Goal: Task Accomplishment & Management: Manage account settings

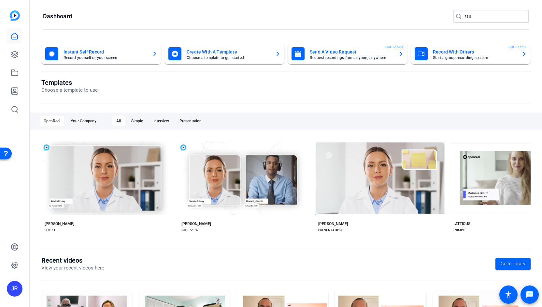
click at [476, 17] on input "tas" at bounding box center [494, 16] width 59 height 8
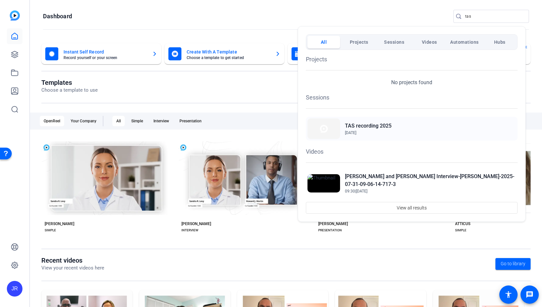
click at [371, 128] on h2 "TAS recording 2025" at bounding box center [368, 126] width 47 height 8
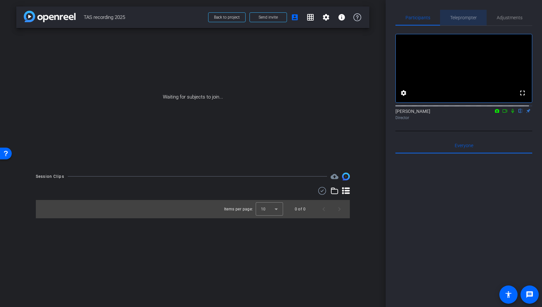
click at [470, 17] on span "Teleprompter" at bounding box center [463, 17] width 27 height 5
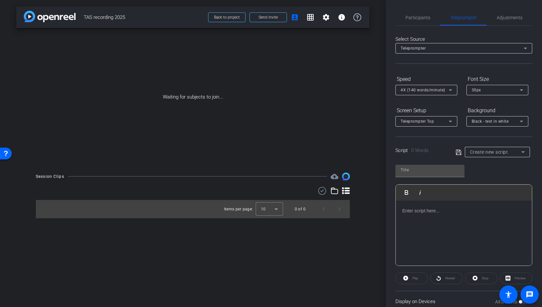
click at [408, 211] on p at bounding box center [463, 210] width 123 height 7
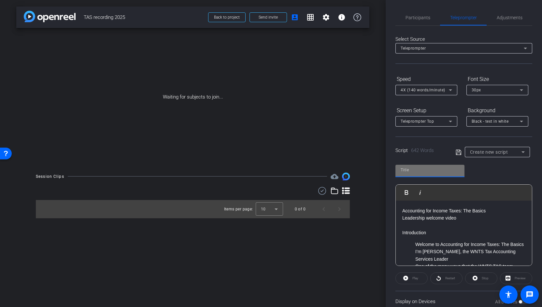
click at [405, 169] on input "text" at bounding box center [430, 170] width 59 height 8
type input "Accounting for Income Taxes: The Basics Leadership welcome video"
click at [484, 231] on p "Introduction" at bounding box center [463, 232] width 123 height 7
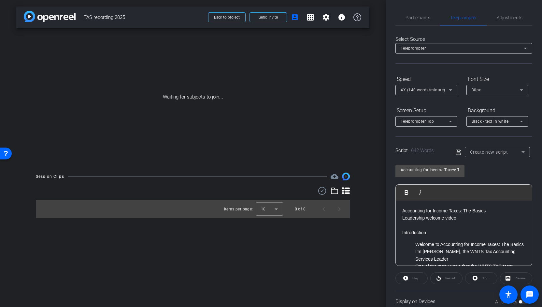
click at [457, 151] on icon at bounding box center [459, 152] width 6 height 8
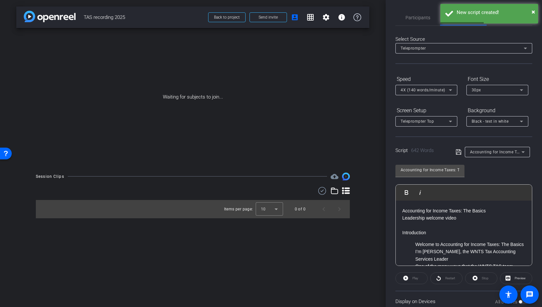
click at [457, 151] on icon at bounding box center [459, 152] width 6 height 8
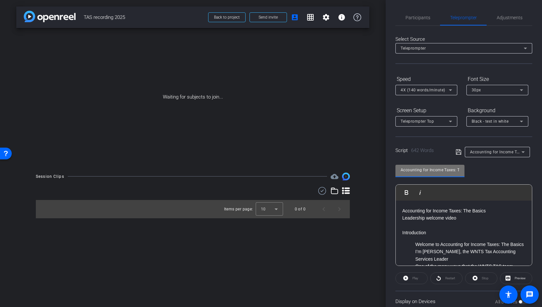
click at [415, 167] on input "Accounting for Income Taxes: The Basics Leadership welcome video" at bounding box center [430, 170] width 59 height 8
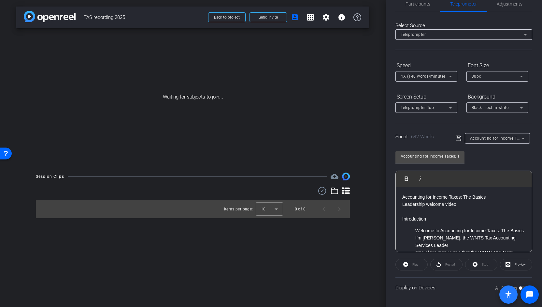
click at [517, 286] on span at bounding box center [509, 294] width 18 height 18
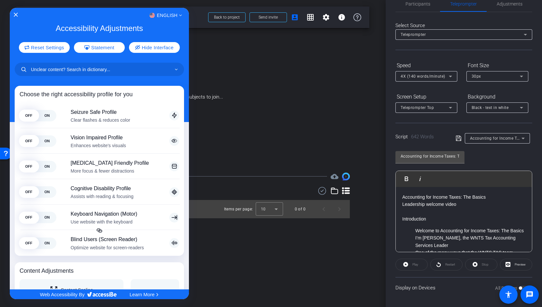
click at [517, 286] on div at bounding box center [271, 153] width 542 height 307
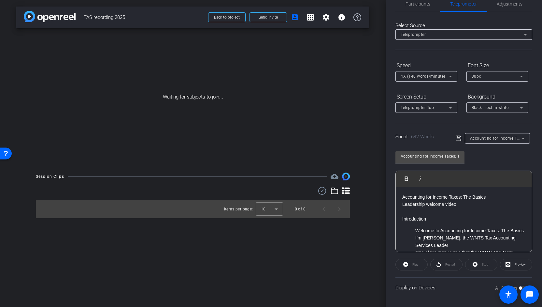
click at [423, 211] on p at bounding box center [463, 211] width 123 height 7
click at [415, 266] on div "Play" at bounding box center [412, 264] width 32 height 12
click at [516, 264] on span "Preview" at bounding box center [520, 264] width 11 height 4
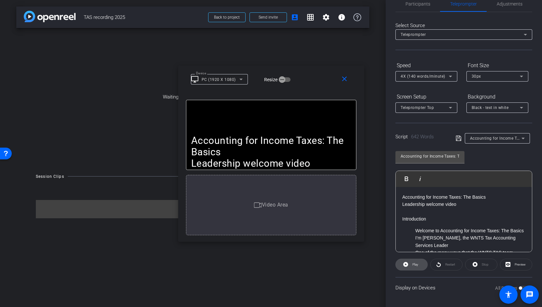
click at [417, 265] on span "Play" at bounding box center [416, 264] width 6 height 4
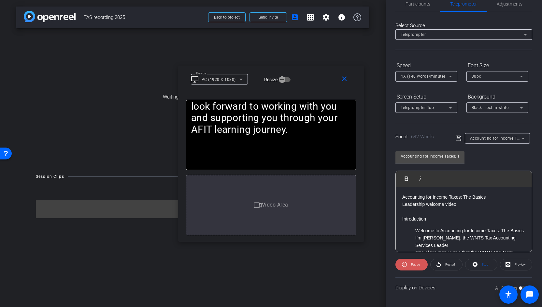
click at [417, 265] on span "Pause" at bounding box center [415, 264] width 9 height 4
click at [346, 80] on mat-icon "close" at bounding box center [345, 79] width 8 height 8
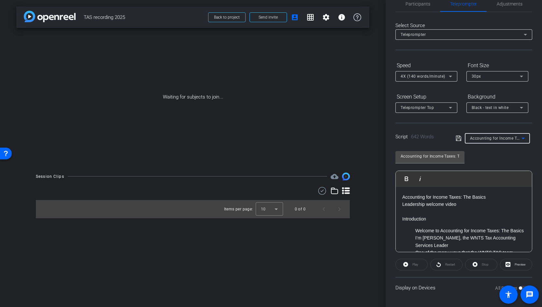
click at [521, 138] on icon at bounding box center [523, 138] width 8 height 8
click at [495, 151] on span "Create new script" at bounding box center [486, 151] width 34 height 8
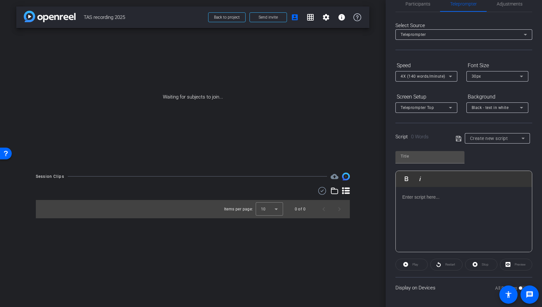
click at [414, 194] on p at bounding box center [463, 196] width 123 height 7
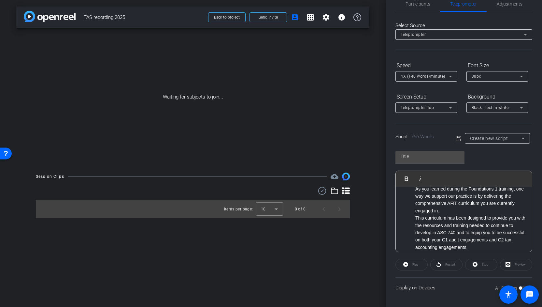
scroll to position [1, 0]
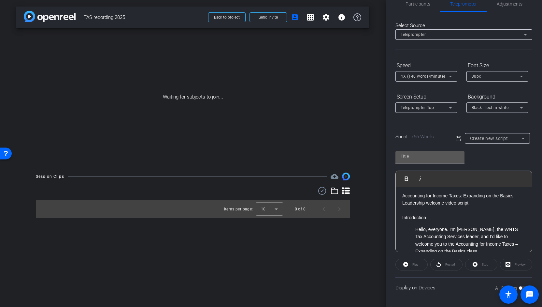
click at [410, 158] on input "text" at bounding box center [430, 156] width 59 height 8
click at [404, 155] on input "text" at bounding box center [430, 156] width 59 height 8
click at [484, 217] on p "Introduction" at bounding box center [463, 217] width 123 height 7
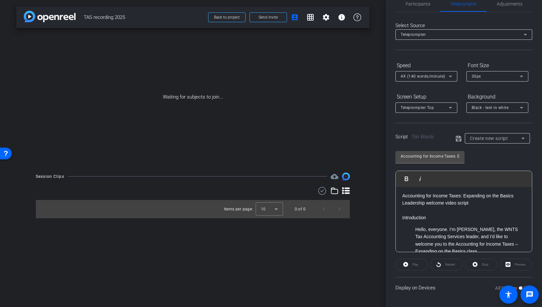
click at [459, 137] on icon at bounding box center [459, 139] width 6 height 8
click at [521, 139] on icon at bounding box center [523, 138] width 8 height 8
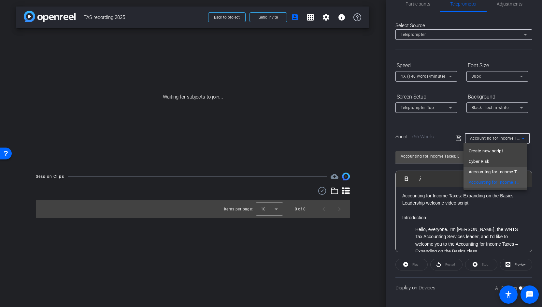
click at [496, 168] on span "Accounting for Income Taxes: The Basics Leadership welcome video" at bounding box center [495, 172] width 53 height 8
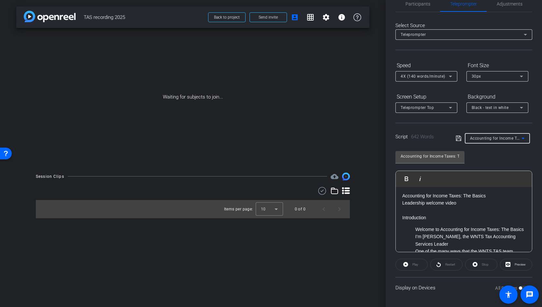
click at [520, 140] on icon at bounding box center [523, 138] width 8 height 8
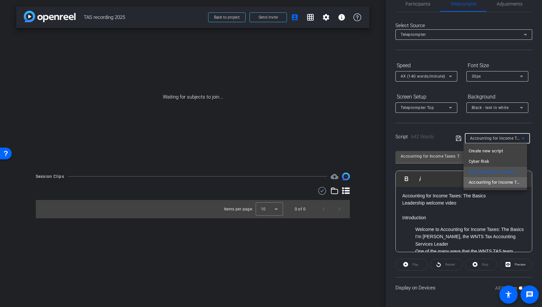
click at [502, 181] on span "Accounting for Income Taxes: Expanding on the Basics Leadership welcome video s…" at bounding box center [495, 182] width 53 height 8
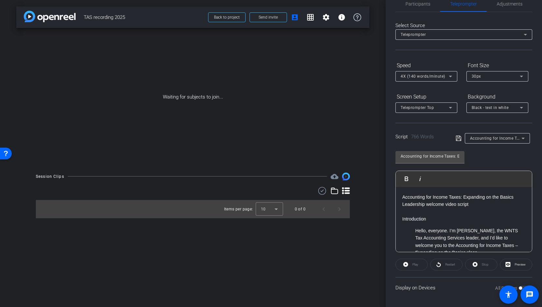
click at [458, 138] on icon at bounding box center [459, 138] width 6 height 8
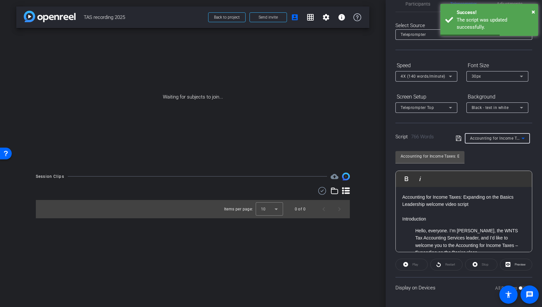
click at [521, 137] on icon at bounding box center [523, 138] width 8 height 8
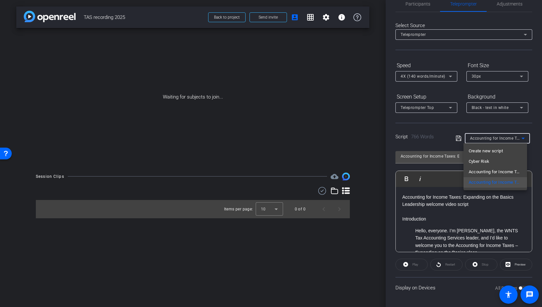
click at [402, 196] on div at bounding box center [271, 153] width 542 height 307
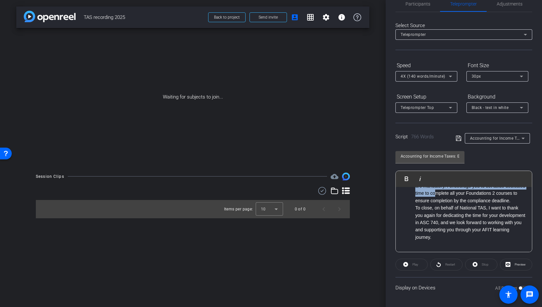
scroll to position [796, 0]
drag, startPoint x: 403, startPoint y: 196, endPoint x: 530, endPoint y: 249, distance: 137.7
click at [530, 249] on div "Participants Teleprompter Adjustments settings [PERSON_NAME] flip Director Ever…" at bounding box center [464, 153] width 156 height 307
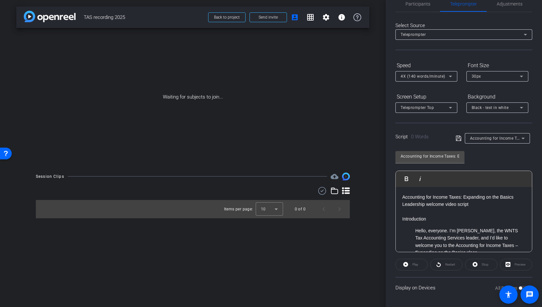
scroll to position [785, 0]
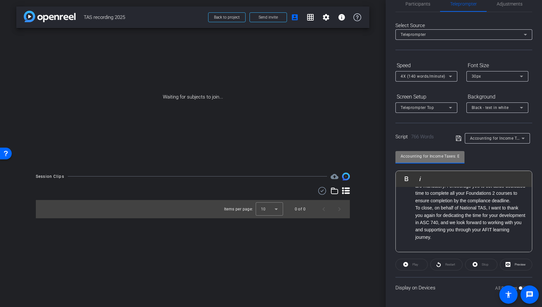
click at [423, 154] on input "Accounting for Income Taxes: Expanding on the Basics Leadership welcome video s…" at bounding box center [430, 156] width 59 height 8
drag, startPoint x: 401, startPoint y: 155, endPoint x: 472, endPoint y: 161, distance: 71.6
click at [472, 161] on div "Accounting for Income Taxes: Expanding on the Basics Leadership welcome video s…" at bounding box center [464, 199] width 137 height 106
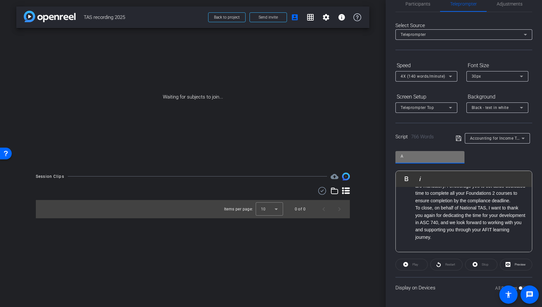
scroll to position [0, 0]
click at [413, 158] on input "AFIT" at bounding box center [430, 156] width 59 height 8
click at [459, 137] on icon at bounding box center [459, 138] width 6 height 8
click at [500, 138] on div "AFIT F2" at bounding box center [495, 138] width 51 height 8
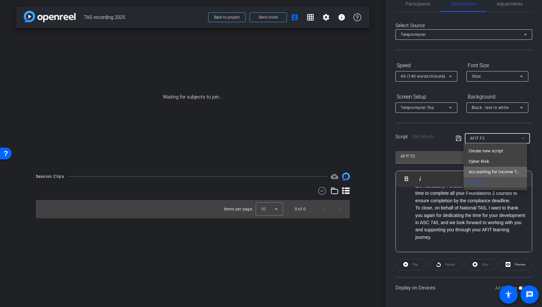
click at [498, 173] on span "Accounting for Income Taxes: The Basics Leadership welcome video" at bounding box center [495, 172] width 53 height 8
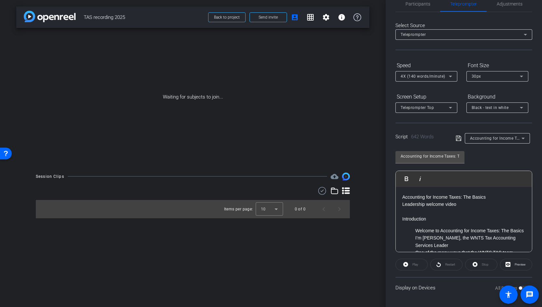
drag, startPoint x: 476, startPoint y: 240, endPoint x: 391, endPoint y: 195, distance: 96.5
click at [391, 195] on div "Participants Teleprompter Adjustments settings [PERSON_NAME] flip Director Ever…" at bounding box center [464, 153] width 156 height 307
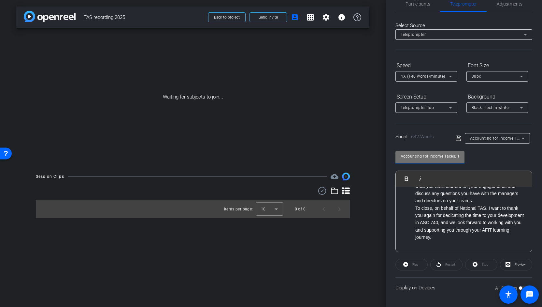
drag, startPoint x: 459, startPoint y: 156, endPoint x: 398, endPoint y: 156, distance: 60.9
click at [398, 156] on div "Accounting for Income Taxes: The Basics Leadership welcome video" at bounding box center [430, 157] width 69 height 12
type input "o"
click at [457, 138] on icon at bounding box center [459, 138] width 6 height 8
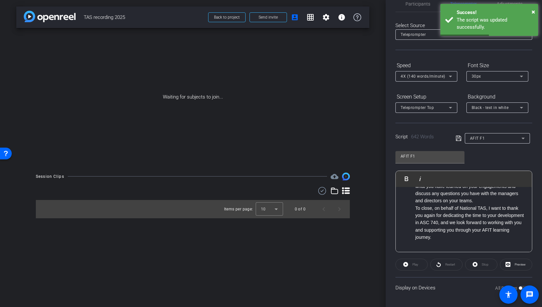
click at [520, 139] on icon at bounding box center [523, 138] width 8 height 8
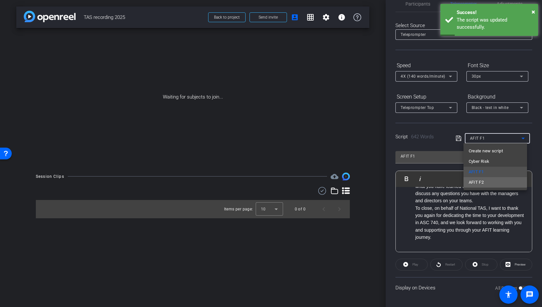
click at [494, 182] on mat-option "AFIT F2" at bounding box center [496, 182] width 64 height 10
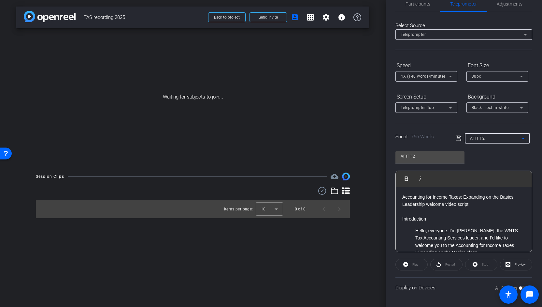
scroll to position [0, 0]
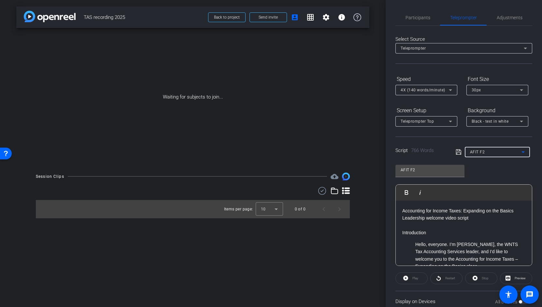
click at [501, 153] on div "AFIT F2" at bounding box center [495, 152] width 51 height 8
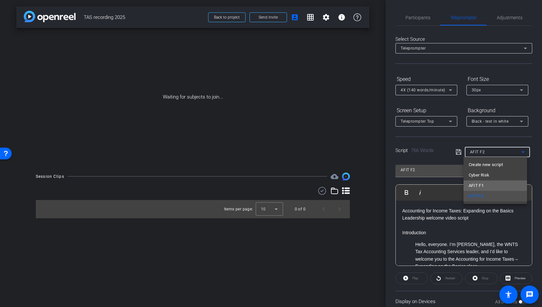
click at [490, 185] on mat-option "AFIT F1" at bounding box center [496, 185] width 64 height 10
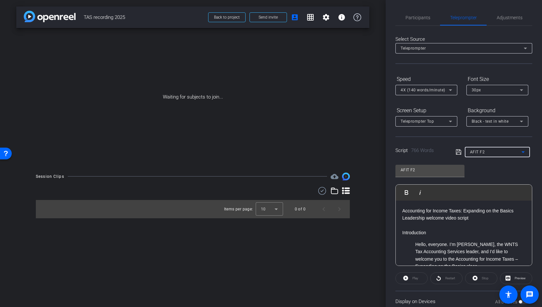
type input "AFIT F1"
click at [451, 122] on icon at bounding box center [451, 121] width 8 height 8
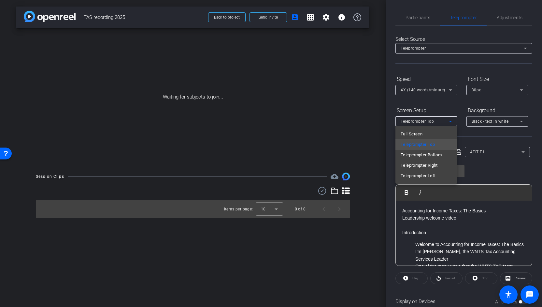
click at [451, 122] on div at bounding box center [271, 153] width 542 height 307
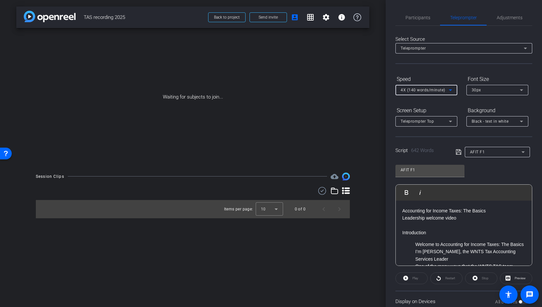
click at [450, 91] on icon at bounding box center [451, 90] width 8 height 8
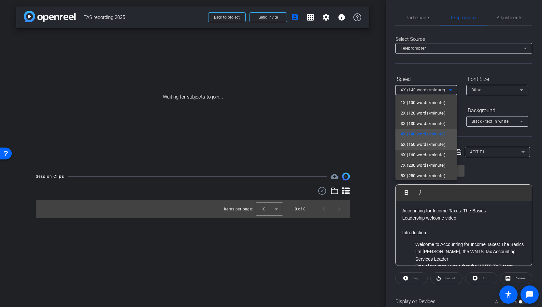
click at [440, 144] on span "5X (150 words/minute)" at bounding box center [423, 144] width 45 height 8
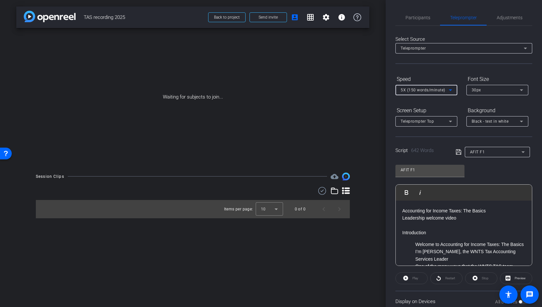
click at [453, 91] on icon at bounding box center [451, 90] width 8 height 8
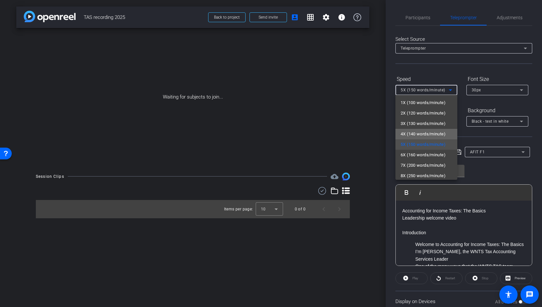
click at [435, 132] on span "4X (140 words/minute)" at bounding box center [423, 134] width 45 height 8
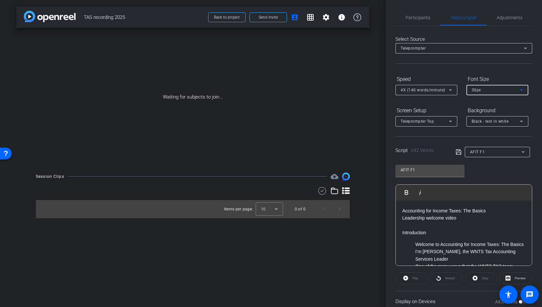
click at [522, 89] on icon at bounding box center [521, 90] width 3 height 2
click at [498, 127] on mat-option "40px" at bounding box center [498, 123] width 62 height 10
click at [515, 277] on span "Preview" at bounding box center [520, 278] width 11 height 4
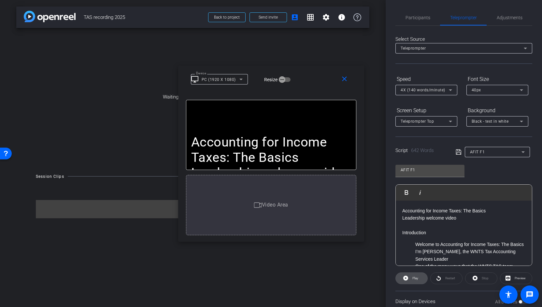
click at [408, 278] on span at bounding box center [412, 278] width 32 height 16
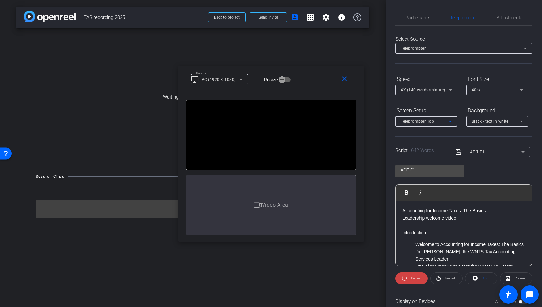
click at [453, 119] on icon at bounding box center [451, 121] width 8 height 8
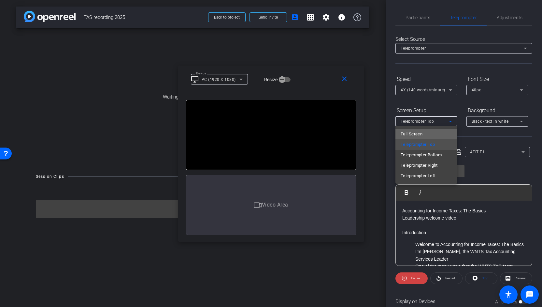
click at [420, 134] on span "Full Screen" at bounding box center [412, 134] width 22 height 8
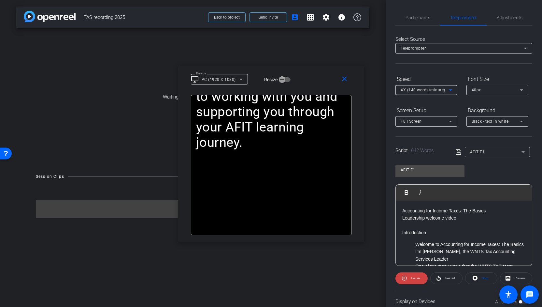
click at [451, 90] on icon at bounding box center [451, 90] width 8 height 8
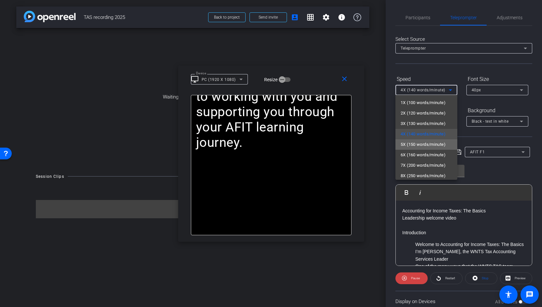
click at [427, 142] on span "5X (150 words/minute)" at bounding box center [423, 144] width 45 height 8
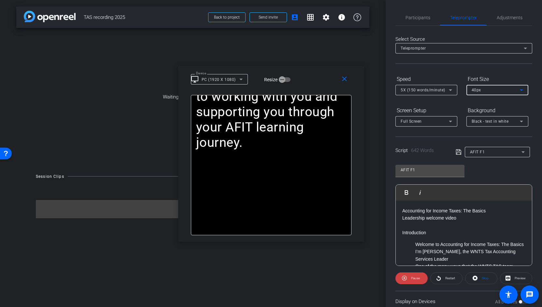
click at [482, 88] on div "40px" at bounding box center [496, 90] width 48 height 8
click at [484, 109] on mat-option "30px" at bounding box center [498, 113] width 62 height 10
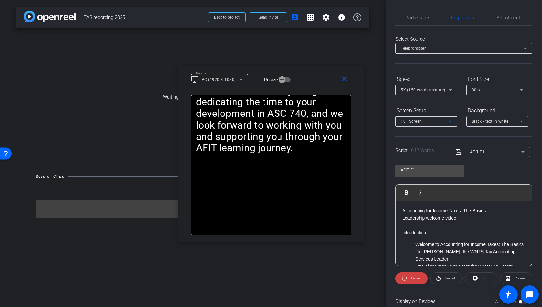
click at [452, 117] on icon at bounding box center [451, 121] width 8 height 8
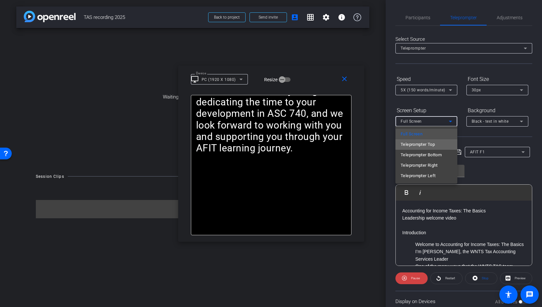
click at [433, 144] on span "Teleprompter Top" at bounding box center [418, 144] width 34 height 8
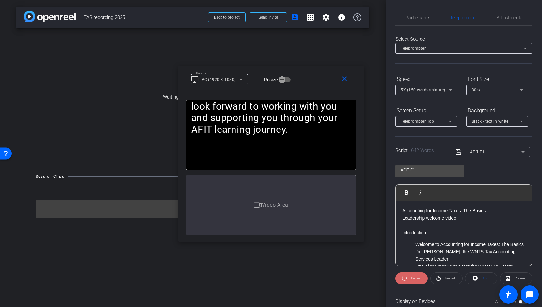
click at [408, 277] on span at bounding box center [412, 278] width 32 height 16
click at [437, 281] on icon at bounding box center [438, 278] width 5 height 8
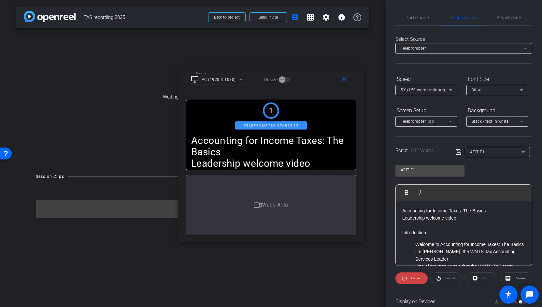
scroll to position [14, 0]
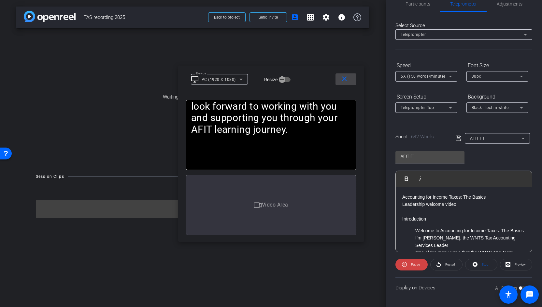
click at [342, 85] on span at bounding box center [346, 79] width 21 height 16
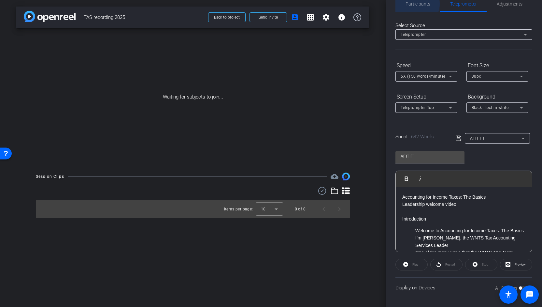
click at [415, 4] on span "Participants" at bounding box center [418, 4] width 25 height 5
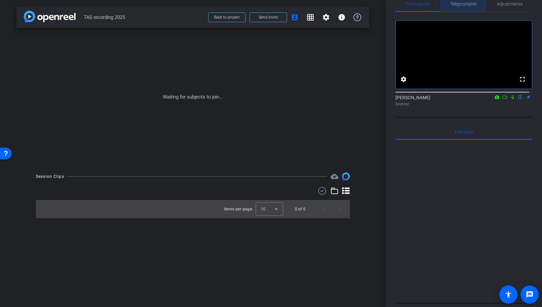
click at [460, 6] on span "Teleprompter" at bounding box center [463, 4] width 27 height 5
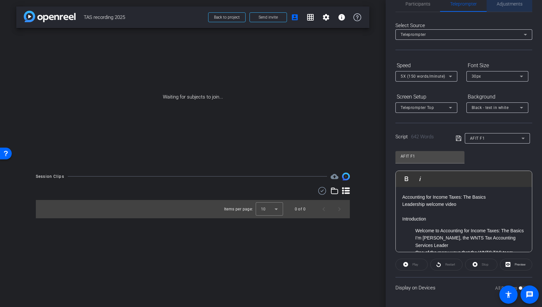
click at [515, 4] on span "Adjustments" at bounding box center [510, 4] width 26 height 5
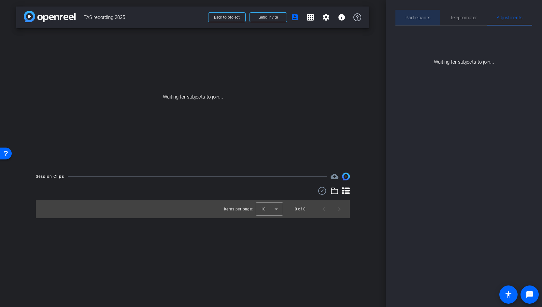
click at [419, 19] on span "Participants" at bounding box center [418, 17] width 25 height 5
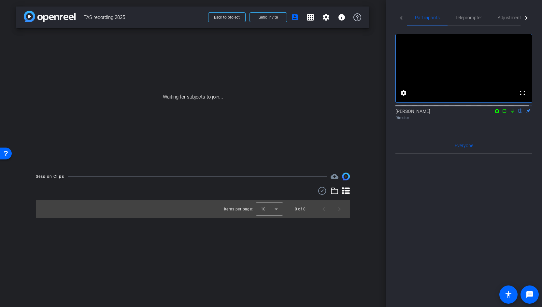
click at [502, 113] on icon at bounding box center [504, 111] width 5 height 5
click at [512, 113] on icon at bounding box center [512, 111] width 5 height 5
click at [502, 113] on icon at bounding box center [504, 111] width 5 height 5
click at [519, 113] on icon at bounding box center [520, 111] width 3 height 4
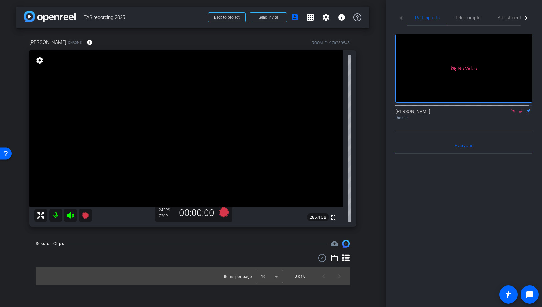
click at [518, 113] on icon at bounding box center [520, 111] width 5 height 5
click at [510, 113] on icon at bounding box center [512, 111] width 5 height 5
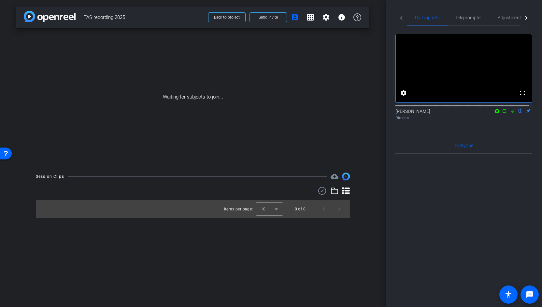
click at [502, 113] on icon at bounding box center [504, 111] width 5 height 5
click at [518, 113] on icon at bounding box center [520, 111] width 5 height 5
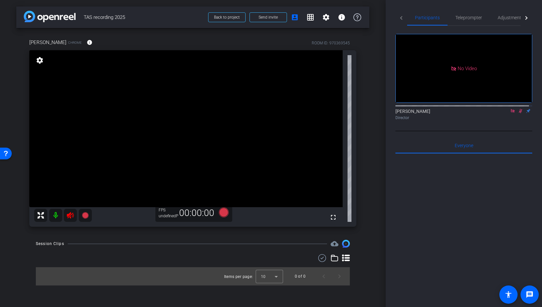
click at [518, 113] on icon at bounding box center [520, 111] width 5 height 5
click at [510, 113] on icon at bounding box center [512, 111] width 5 height 5
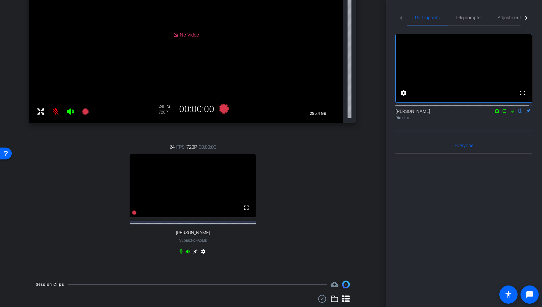
scroll to position [107, 0]
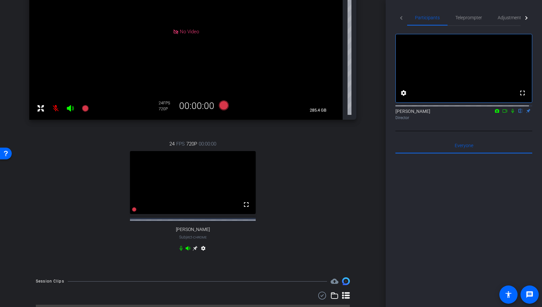
click at [193, 251] on icon at bounding box center [195, 248] width 5 height 5
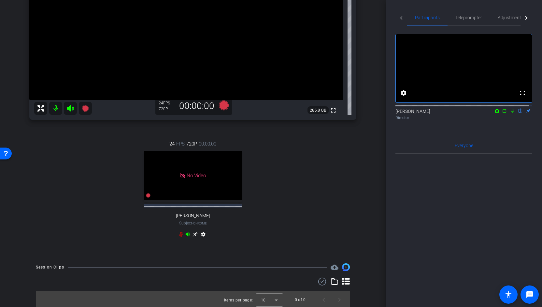
scroll to position [0, 0]
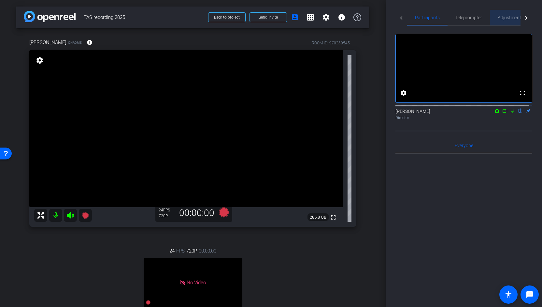
click at [510, 19] on span "Adjustments" at bounding box center [511, 17] width 26 height 5
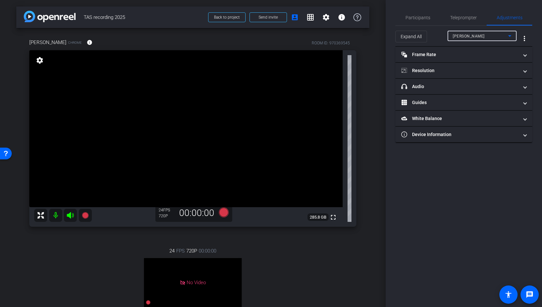
click at [511, 37] on icon at bounding box center [510, 36] width 8 height 8
click at [490, 62] on mat-option "[PERSON_NAME]" at bounding box center [482, 59] width 69 height 10
click at [526, 88] on span at bounding box center [525, 86] width 3 height 7
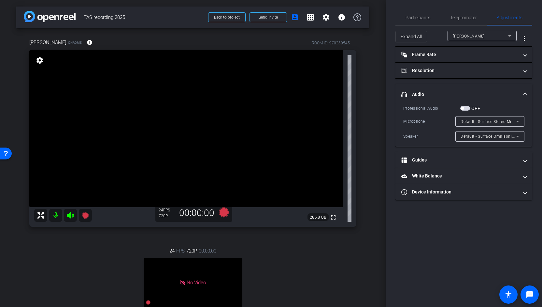
click at [464, 108] on span "button" at bounding box center [465, 108] width 10 height 5
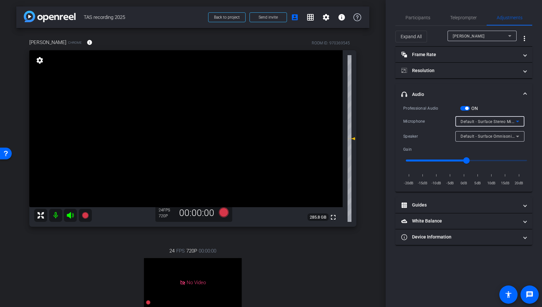
click at [519, 122] on icon at bounding box center [518, 121] width 8 height 8
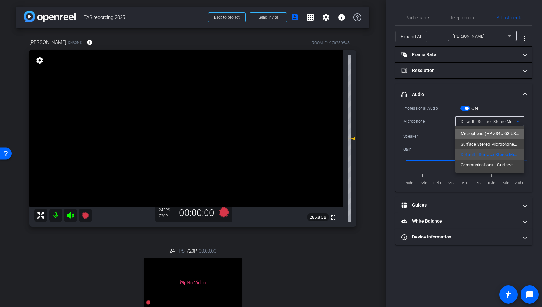
click at [509, 131] on span "Microphone (HP Z34c G3 USB Audio)" at bounding box center [490, 134] width 59 height 8
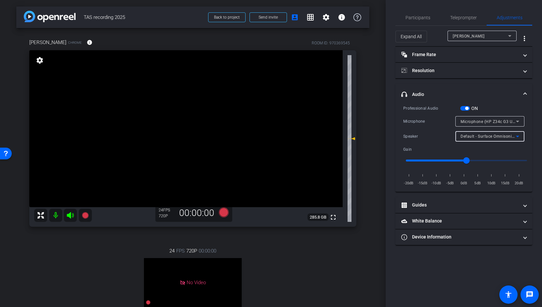
click at [518, 136] on icon at bounding box center [517, 137] width 3 height 2
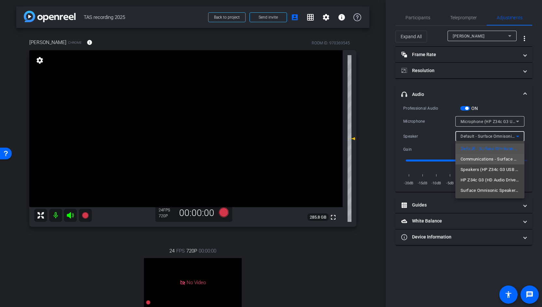
click at [504, 157] on span "Communications - Surface Omnisonic Speakers (Surface High Definition Audio)" at bounding box center [490, 159] width 59 height 8
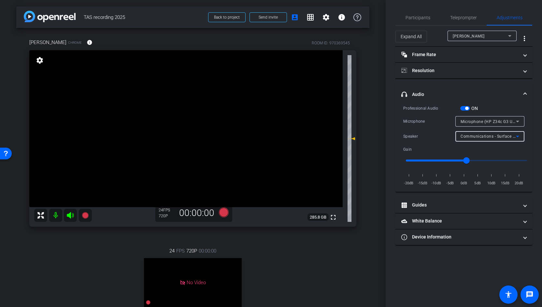
click at [515, 136] on icon at bounding box center [518, 136] width 8 height 8
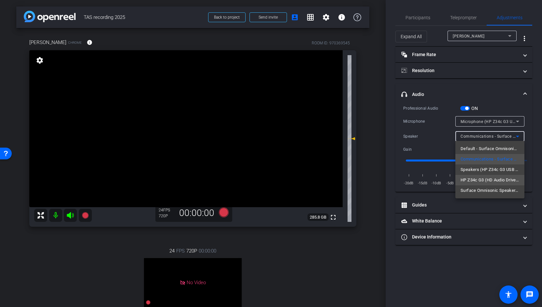
click at [497, 178] on span "HP Z34c G3 (HD Audio Driver for Display Audio)" at bounding box center [490, 180] width 59 height 8
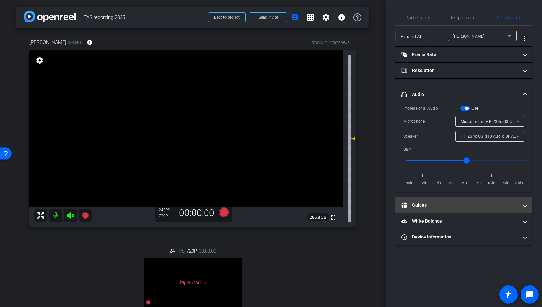
click at [462, 203] on mat-panel-title "Guides" at bounding box center [459, 204] width 117 height 7
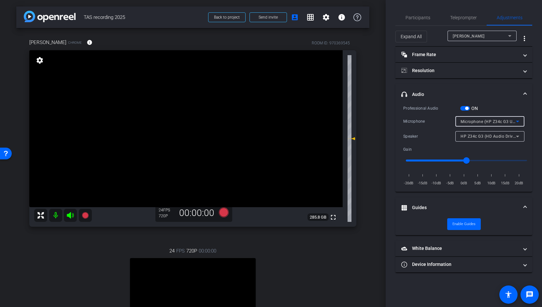
click at [503, 124] on div "Microphone (HP Z34c G3 USB Audio)" at bounding box center [488, 121] width 55 height 8
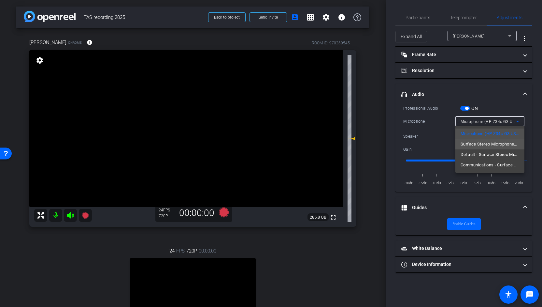
click at [500, 146] on span "Surface Stereo Microphones (Surface High Definition Audio)" at bounding box center [490, 144] width 59 height 8
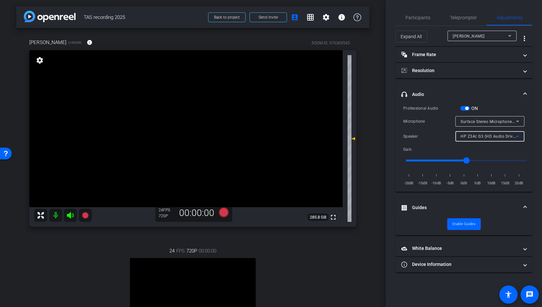
click at [489, 136] on span "HP Z34c G3 (HD Audio Driver for Display Audio)" at bounding box center [507, 135] width 92 height 5
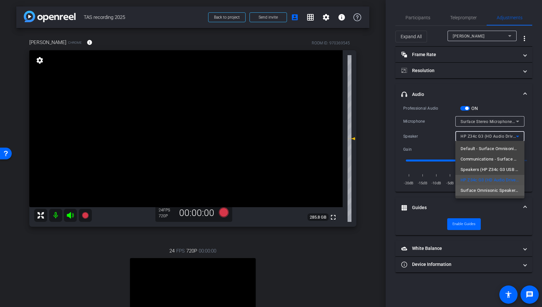
click at [483, 191] on span "Surface Omnisonic Speakers (Surface High Definition Audio)" at bounding box center [490, 190] width 59 height 8
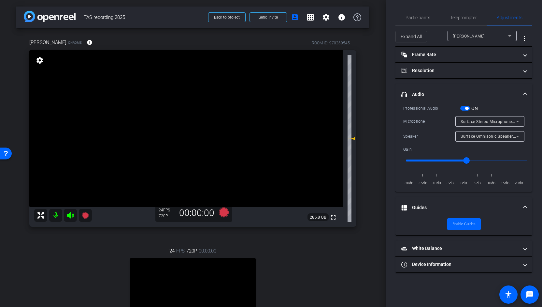
click at [514, 214] on mat-expansion-panel-header "Guides" at bounding box center [464, 207] width 137 height 21
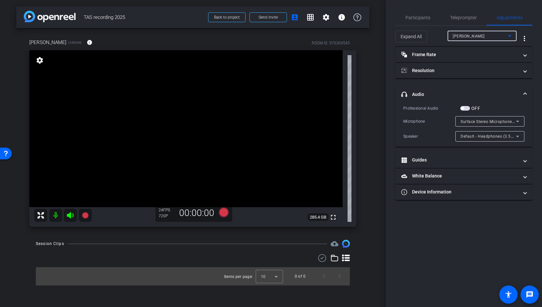
click at [511, 38] on icon at bounding box center [510, 36] width 8 height 8
click at [463, 19] on div at bounding box center [271, 153] width 542 height 307
click at [463, 19] on span "Teleprompter" at bounding box center [463, 17] width 27 height 5
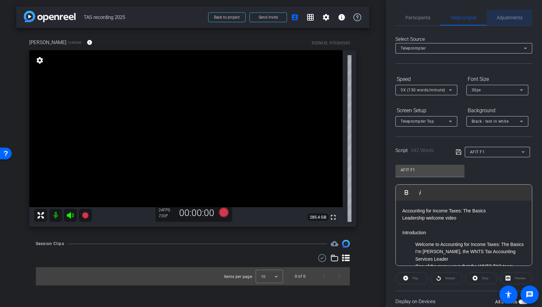
click at [513, 19] on span "Adjustments" at bounding box center [510, 17] width 26 height 5
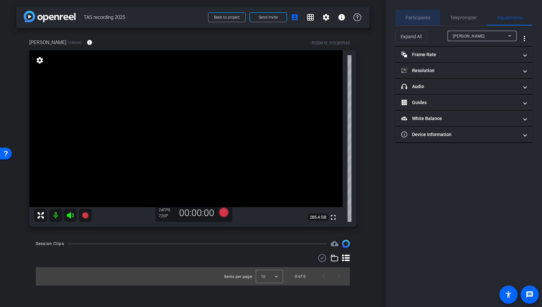
click at [415, 19] on span "Participants" at bounding box center [418, 17] width 25 height 5
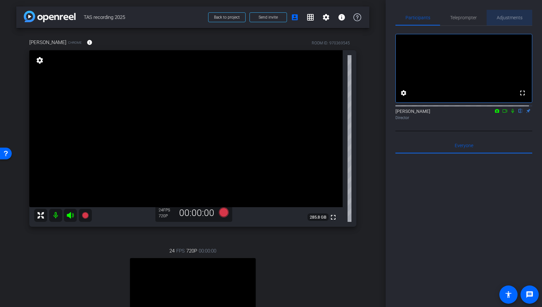
click at [508, 20] on span "Adjustments" at bounding box center [510, 17] width 26 height 5
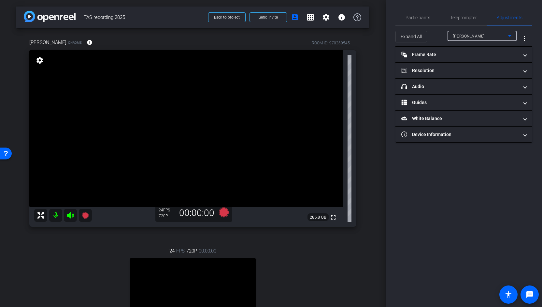
click at [469, 36] on div "[PERSON_NAME]" at bounding box center [480, 36] width 55 height 8
click at [457, 87] on div at bounding box center [271, 153] width 542 height 307
click at [509, 36] on icon at bounding box center [510, 36] width 8 height 8
click at [475, 61] on span "[PERSON_NAME]" at bounding box center [469, 59] width 33 height 8
click at [475, 61] on mat-expansion-panel-header "Frame Rate Frame Rate" at bounding box center [464, 55] width 137 height 16
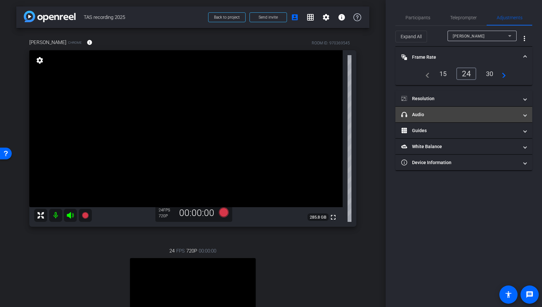
click at [527, 114] on span at bounding box center [525, 114] width 3 height 7
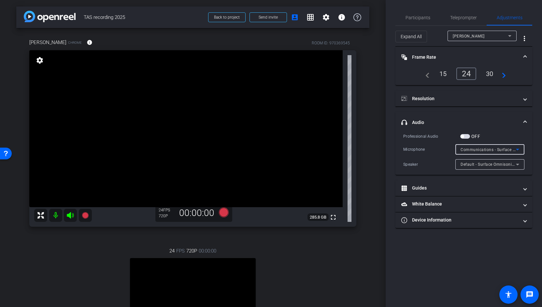
click at [484, 148] on span "Communications - Surface Stereo Microphones (Surface High Definition Audio)" at bounding box center [536, 149] width 151 height 5
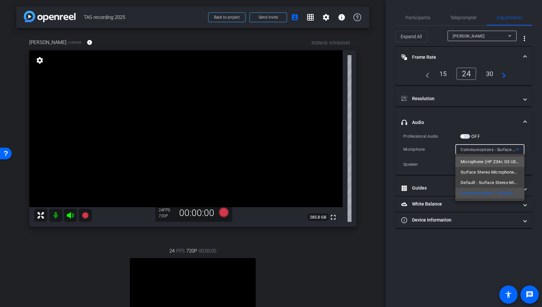
click at [484, 160] on span "Microphone (HP Z34c G3 USB Audio)" at bounding box center [490, 162] width 59 height 8
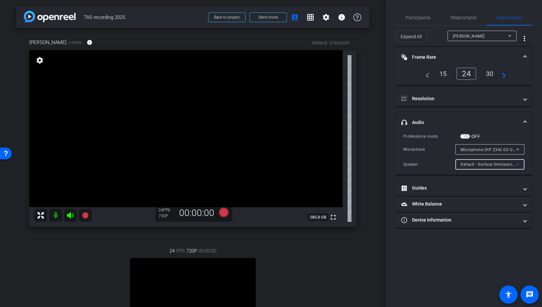
click at [484, 160] on div "Default - Surface Omnisonic Speakers (Surface High Definition Audio)" at bounding box center [488, 164] width 55 height 8
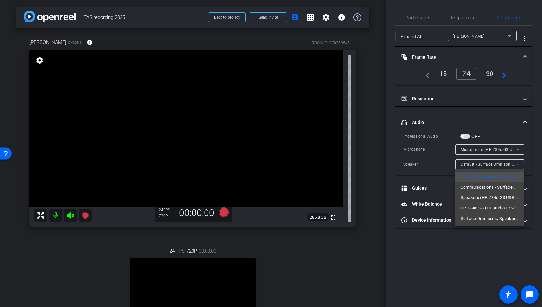
click at [474, 146] on div at bounding box center [271, 153] width 542 height 307
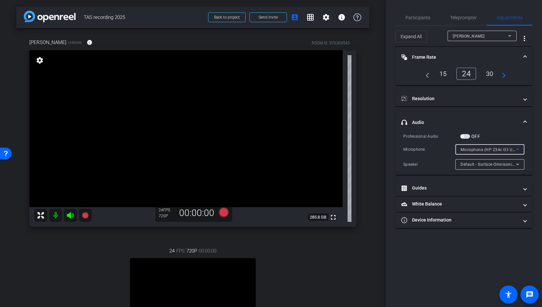
click at [476, 151] on span "Microphone (HP Z34c G3 USB Audio)" at bounding box center [496, 149] width 71 height 5
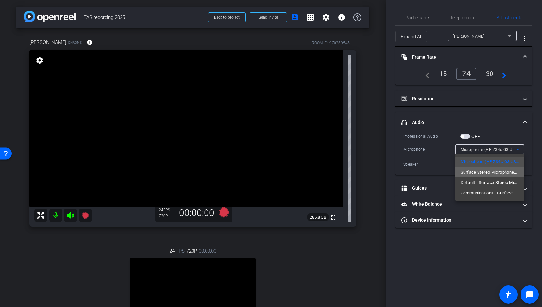
click at [478, 172] on span "Surface Stereo Microphones (Surface High Definition Audio)" at bounding box center [490, 172] width 59 height 8
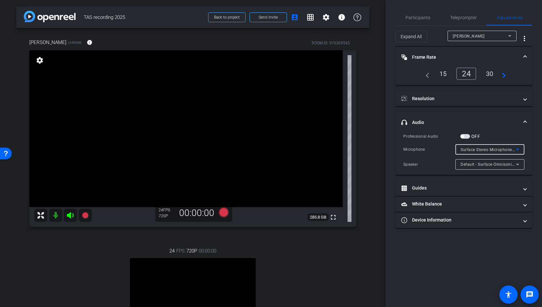
click at [468, 149] on span "Surface Stereo Microphones (Surface High Definition Audio)" at bounding box center [518, 149] width 114 height 5
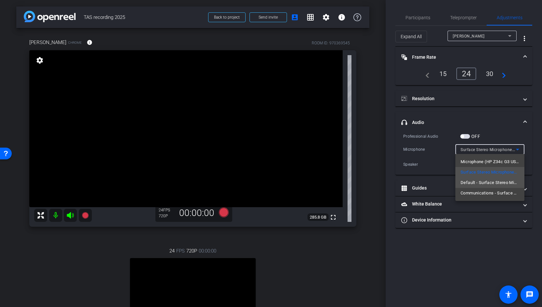
click at [470, 182] on span "Default - Surface Stereo Microphones (Surface High Definition Audio)" at bounding box center [490, 183] width 59 height 8
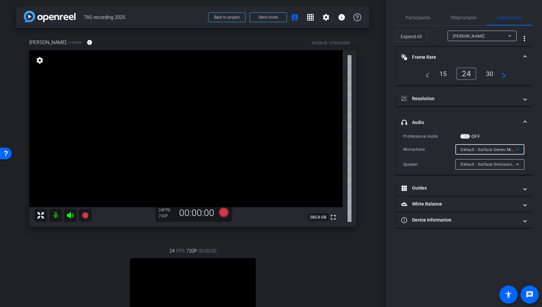
click at [475, 148] on span "Default - Surface Stereo Microphones (Surface High Definition Audio)" at bounding box center [527, 149] width 132 height 5
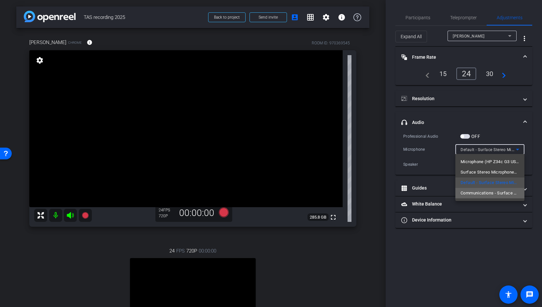
click at [475, 191] on span "Communications - Surface Stereo Microphones (Surface High Definition Audio)" at bounding box center [490, 193] width 59 height 8
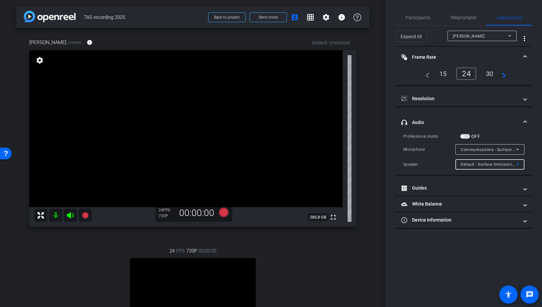
click at [472, 166] on span "Default - Surface Omnisonic Speakers (Surface High Definition Audio)" at bounding box center [527, 163] width 133 height 5
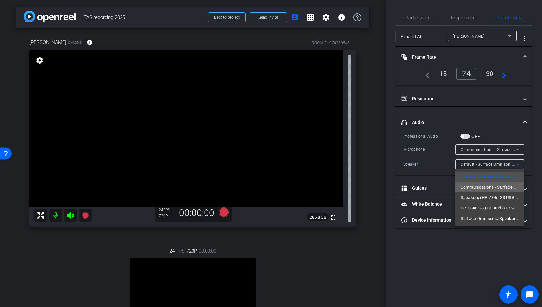
click at [476, 188] on span "Communications - Surface Omnisonic Speakers (Surface High Definition Audio)" at bounding box center [490, 187] width 59 height 8
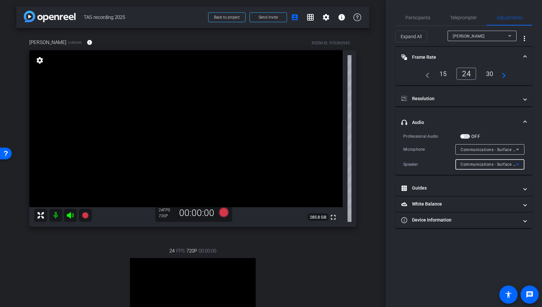
click at [473, 165] on span "Communications - Surface Omnisonic Speakers (Surface High Definition Audio)" at bounding box center [537, 163] width 152 height 5
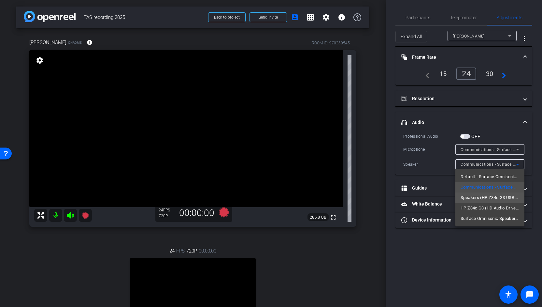
click at [473, 198] on span "Speakers (HP Z34c G3 USB Audio)" at bounding box center [490, 198] width 59 height 8
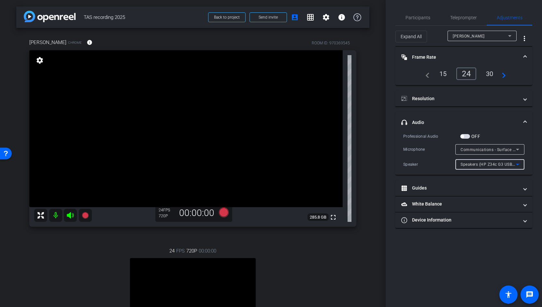
click at [471, 167] on div "Speakers (HP Z34c G3 USB Audio)" at bounding box center [488, 164] width 55 height 8
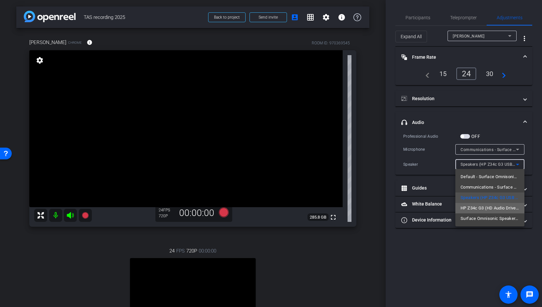
click at [472, 208] on span "HP Z34c G3 (HD Audio Driver for Display Audio)" at bounding box center [490, 208] width 59 height 8
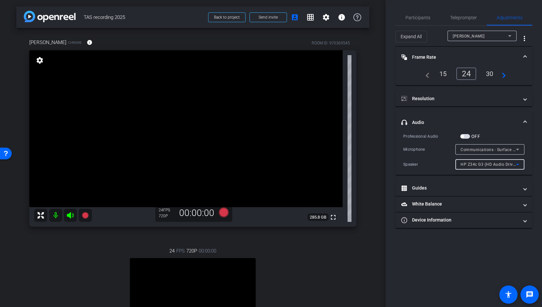
click at [474, 160] on div "HP Z34c G3 (HD Audio Driver for Display Audio)" at bounding box center [488, 164] width 55 height 8
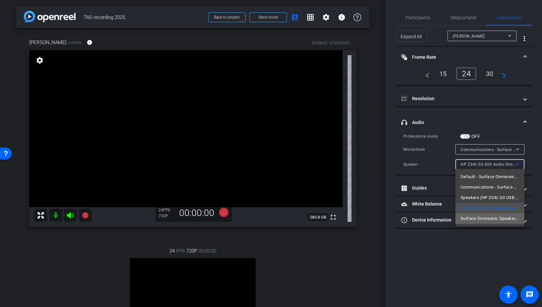
click at [477, 217] on span "Surface Omnisonic Speakers (Surface High Definition Audio)" at bounding box center [490, 218] width 59 height 8
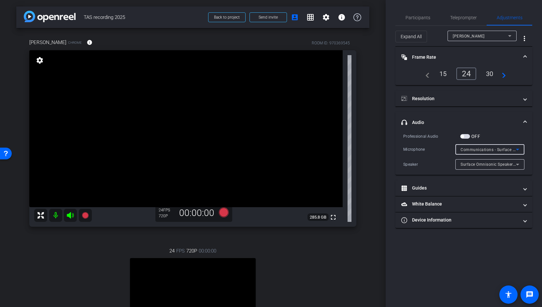
click at [477, 148] on span "Communications - Surface Stereo Microphones (Surface High Definition Audio)" at bounding box center [536, 149] width 151 height 5
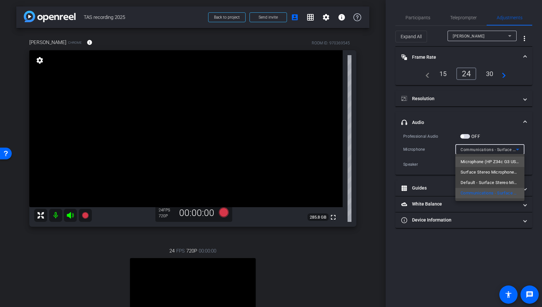
click at [476, 158] on span "Microphone (HP Z34c G3 USB Audio)" at bounding box center [490, 162] width 59 height 8
